Goal: Go to known website: Access a specific website the user already knows

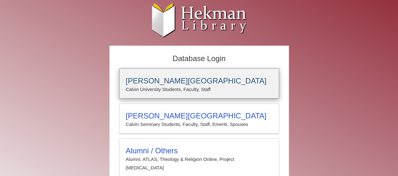
type input "**********"
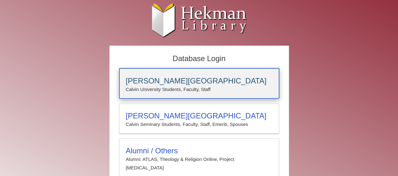
click at [176, 82] on h3 "[PERSON_NAME][GEOGRAPHIC_DATA]" at bounding box center [199, 80] width 147 height 9
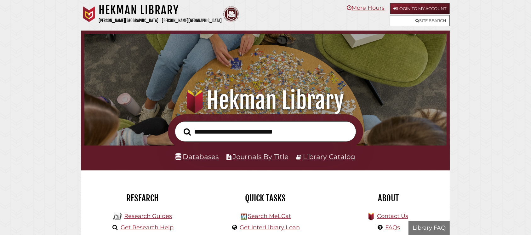
scroll to position [119, 358]
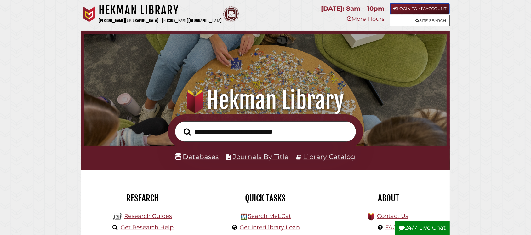
click at [413, 4] on link "Login to My Account" at bounding box center [420, 8] width 60 height 11
